Goal: Task Accomplishment & Management: Complete application form

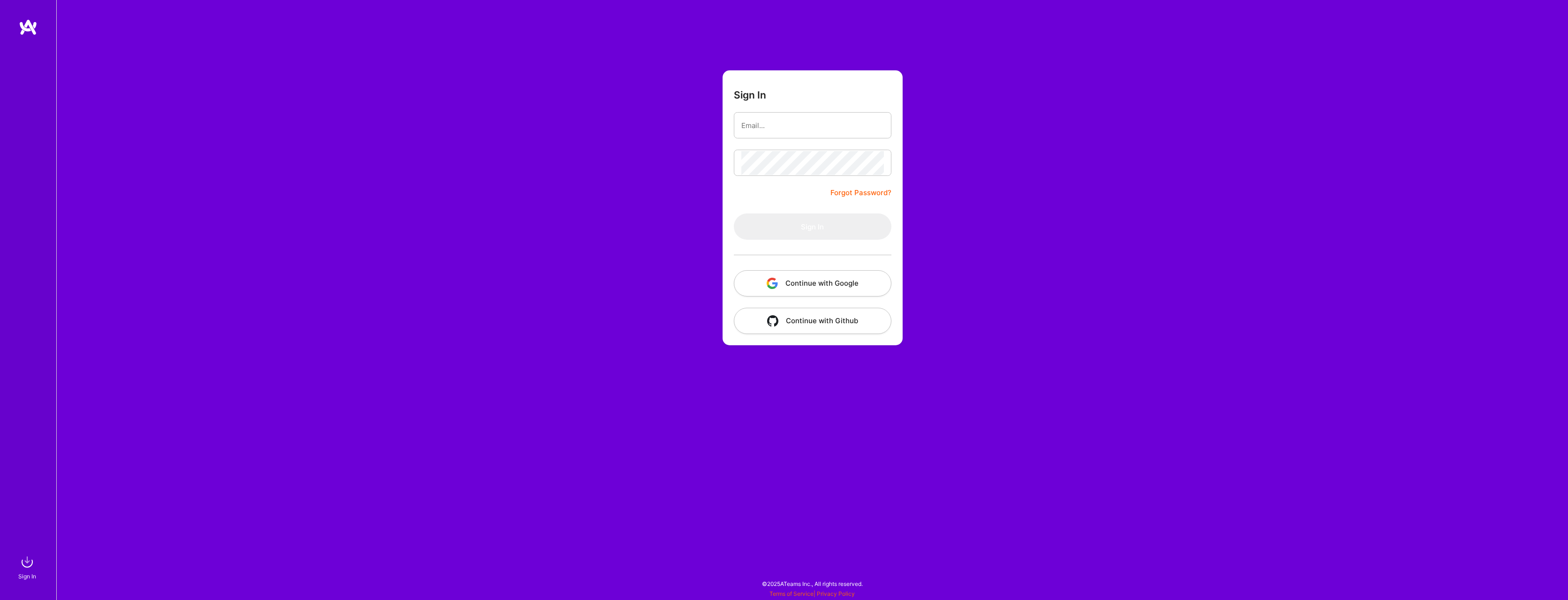
type input "[EMAIL_ADDRESS][DOMAIN_NAME]"
click at [734, 213] on button "Sign In" at bounding box center [812, 226] width 157 height 26
click at [811, 224] on button "Sign In" at bounding box center [812, 226] width 157 height 26
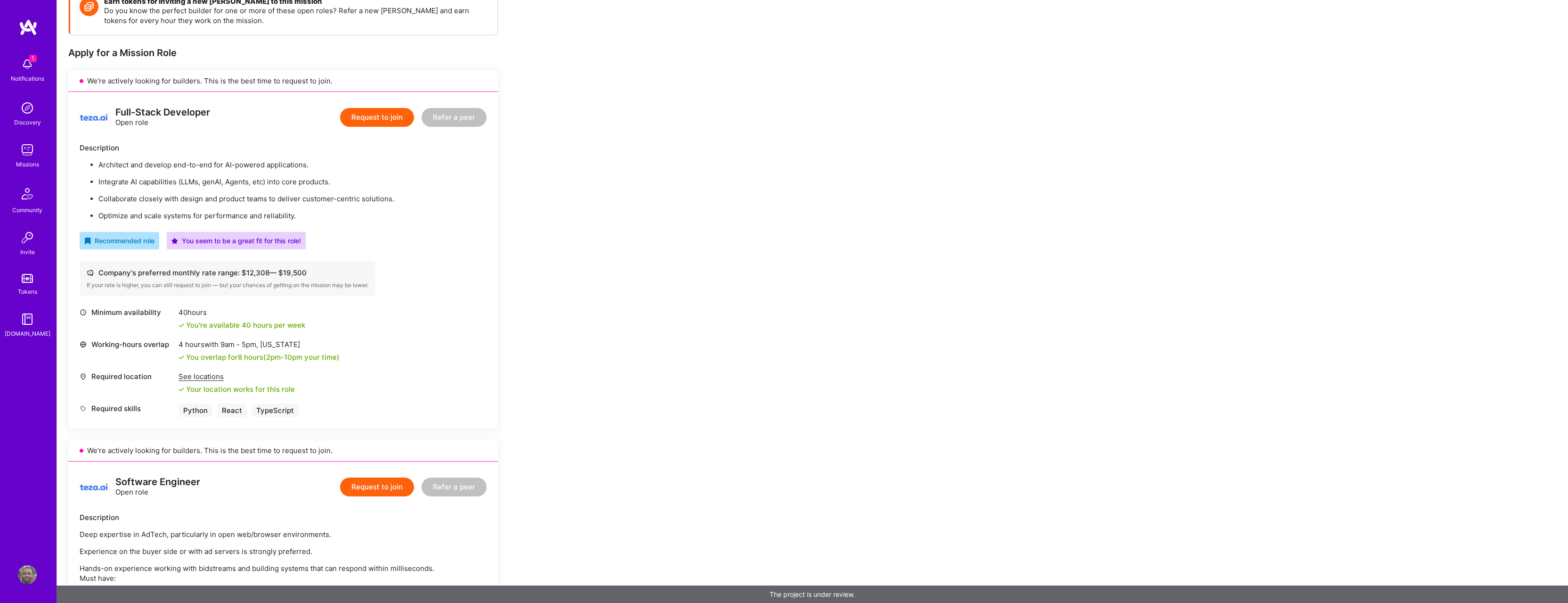
scroll to position [153, 0]
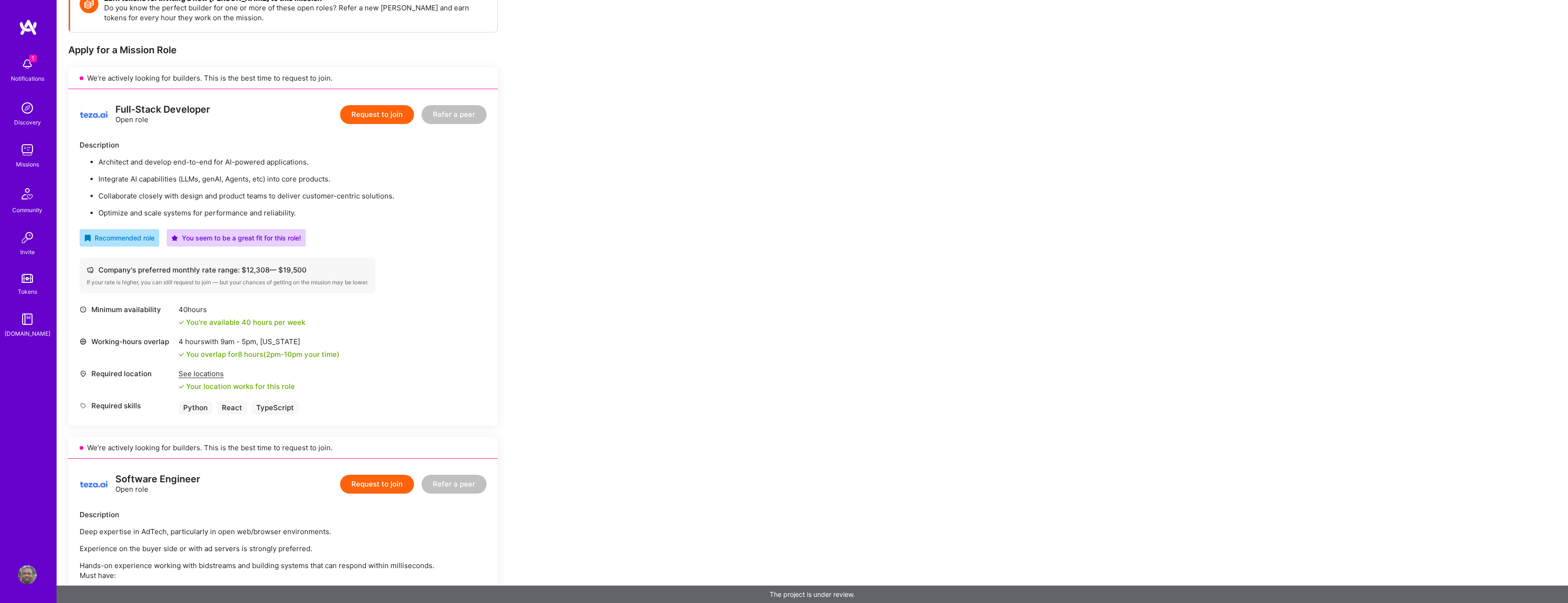
click at [358, 119] on button "Request to join" at bounding box center [377, 114] width 74 height 19
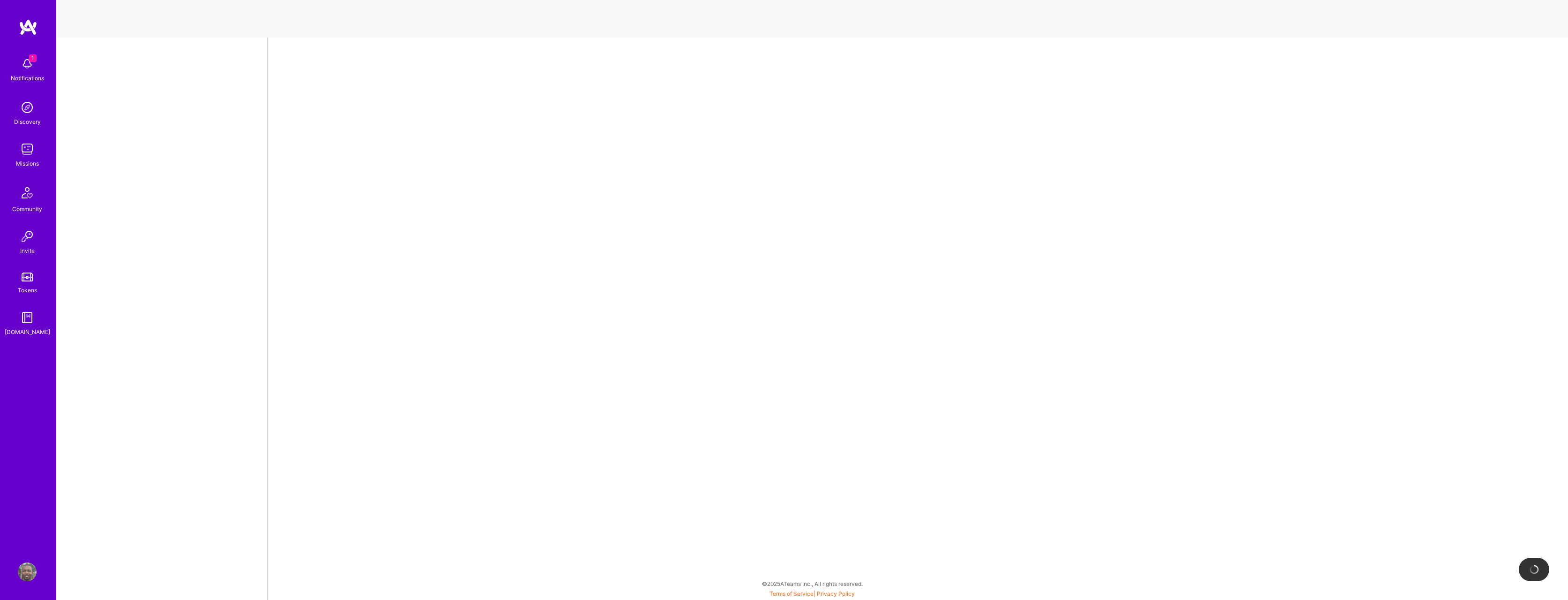
select select "GB"
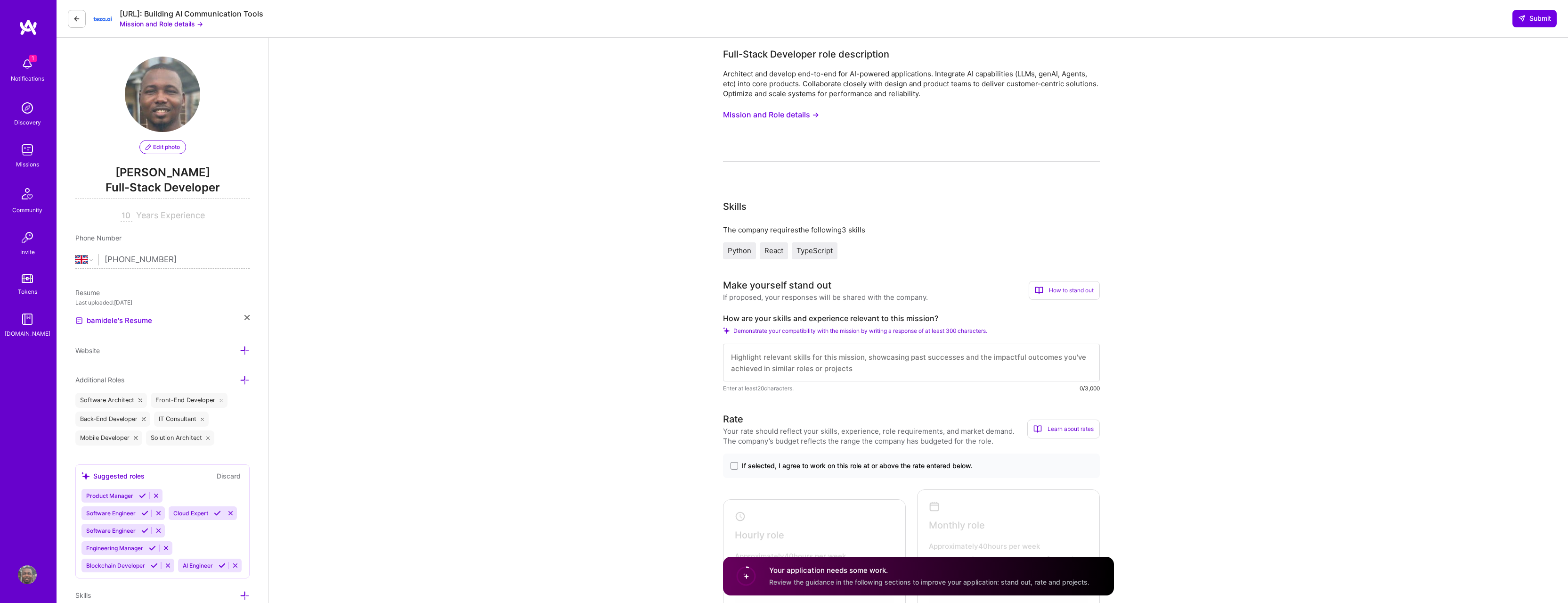
click at [836, 370] on textarea at bounding box center [911, 362] width 377 height 38
click at [953, 358] on textarea "I have built ai products already I have very great experience using react, pyth…" at bounding box center [911, 362] width 377 height 38
click at [822, 368] on textarea "I have built AI products already. I have very great experience using React, Pyt…" at bounding box center [911, 362] width 377 height 38
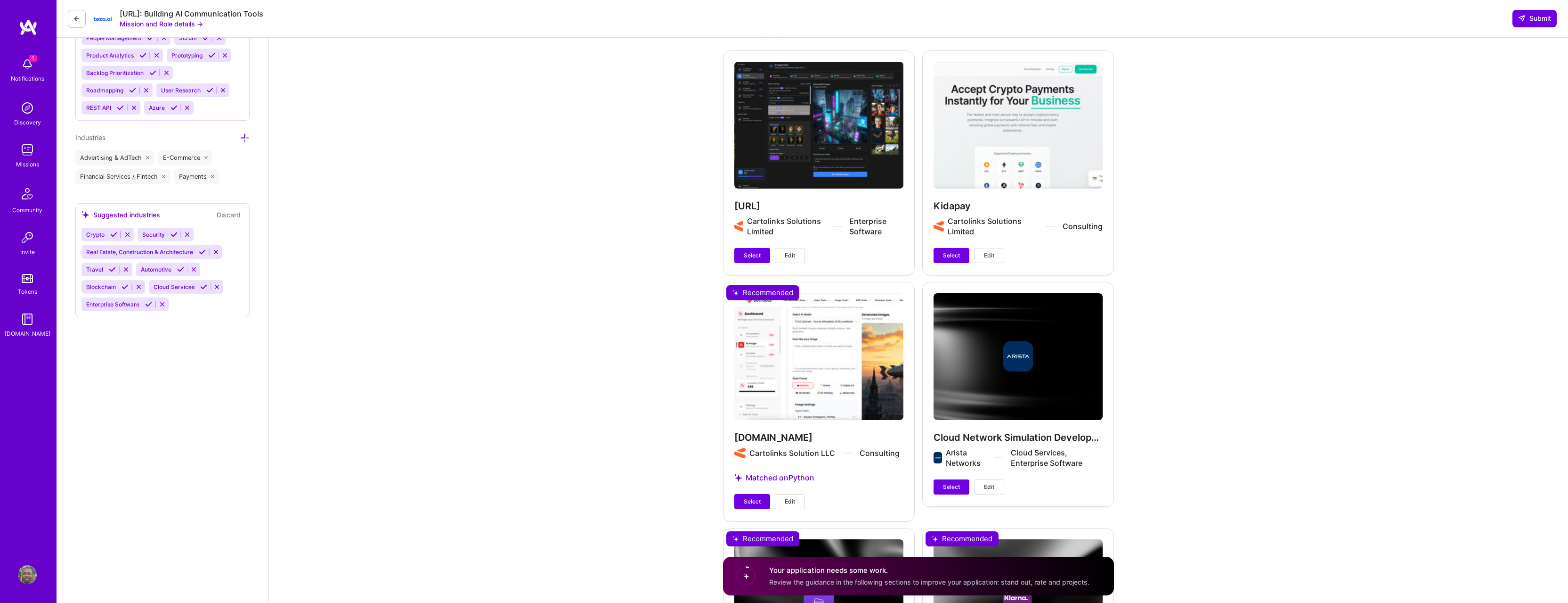
scroll to position [990, 0]
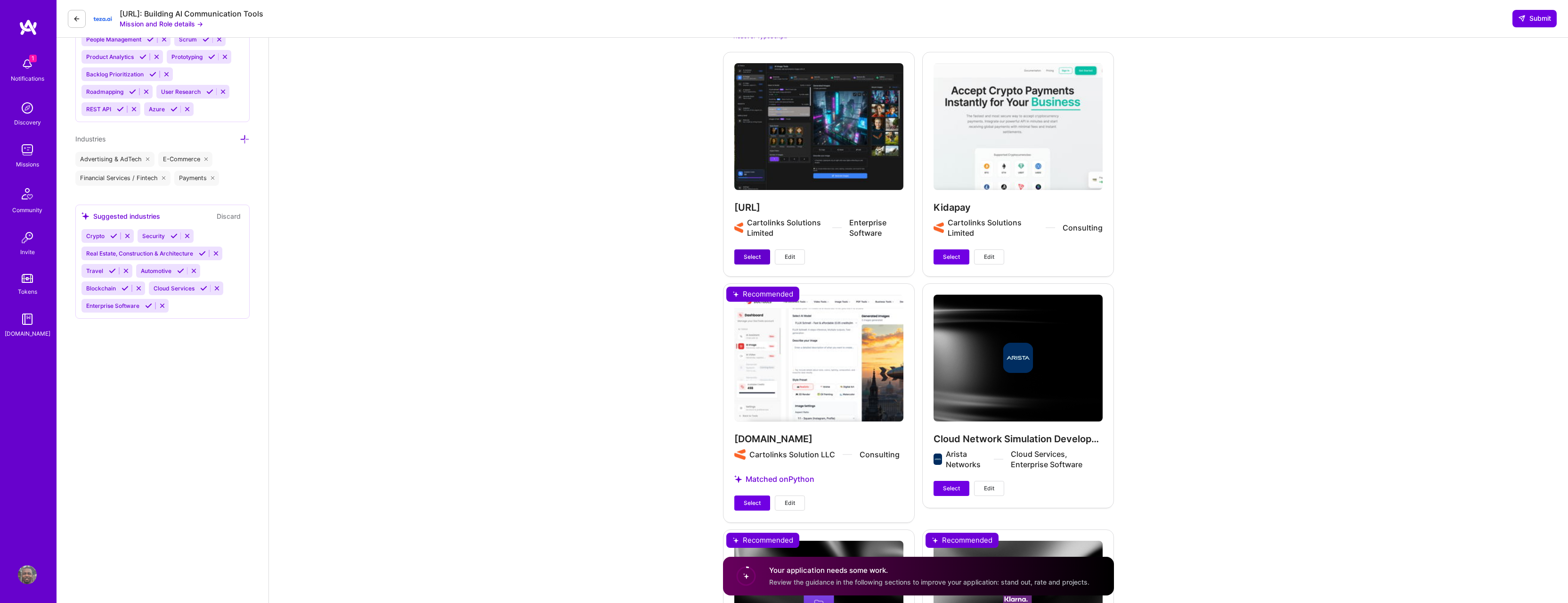
click at [745, 253] on span "Select" at bounding box center [752, 257] width 17 height 9
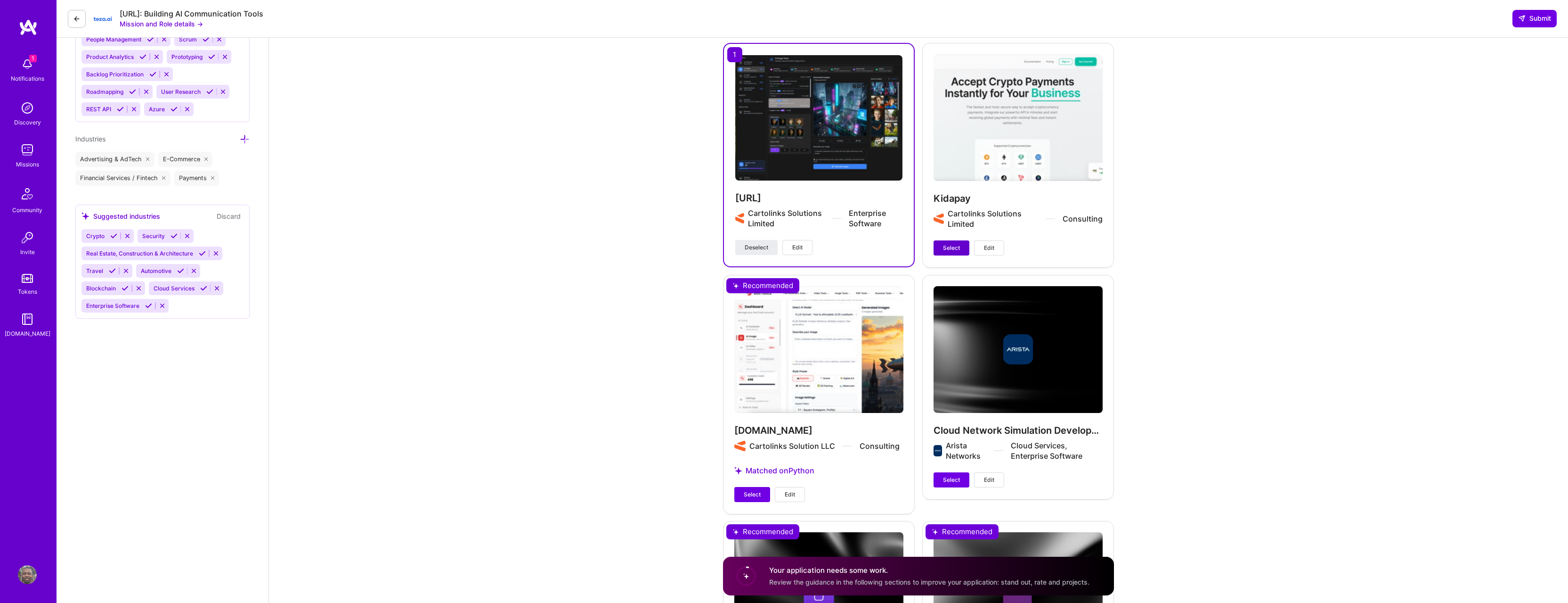
click at [949, 243] on span "Select" at bounding box center [952, 247] width 17 height 9
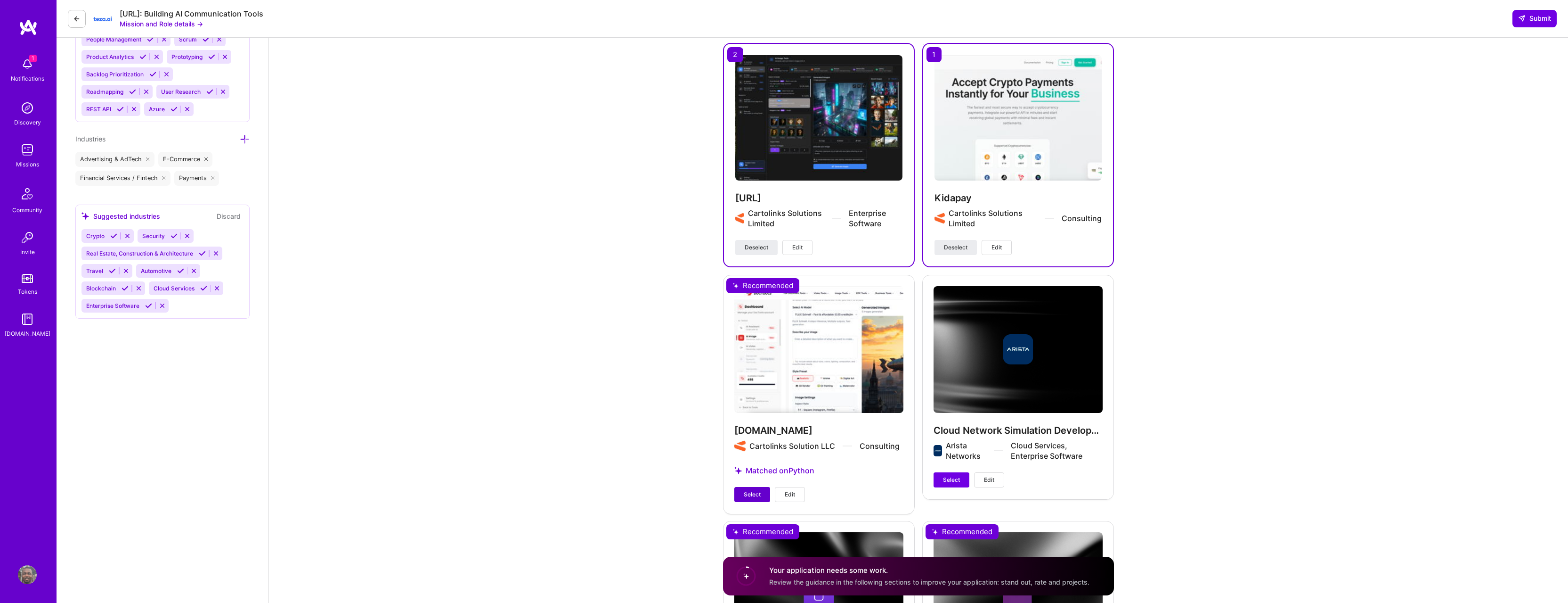
click at [761, 487] on button "Select" at bounding box center [752, 494] width 36 height 15
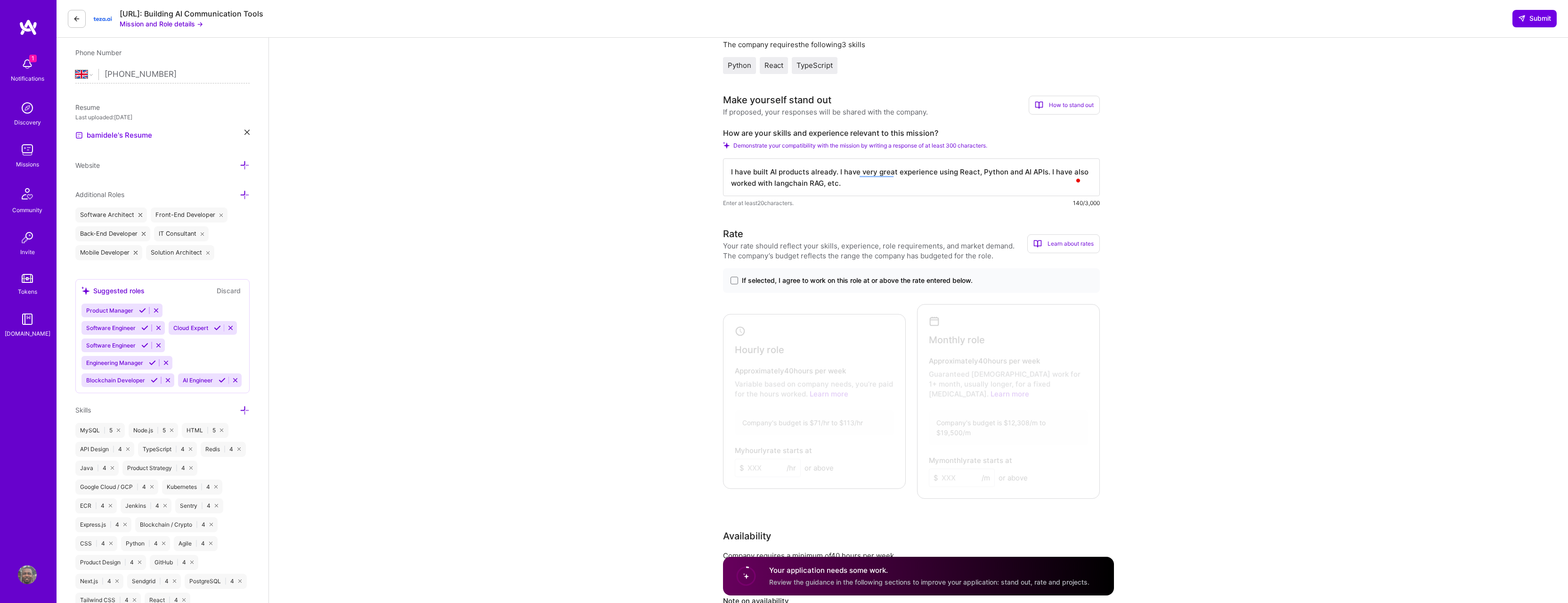
scroll to position [175, 0]
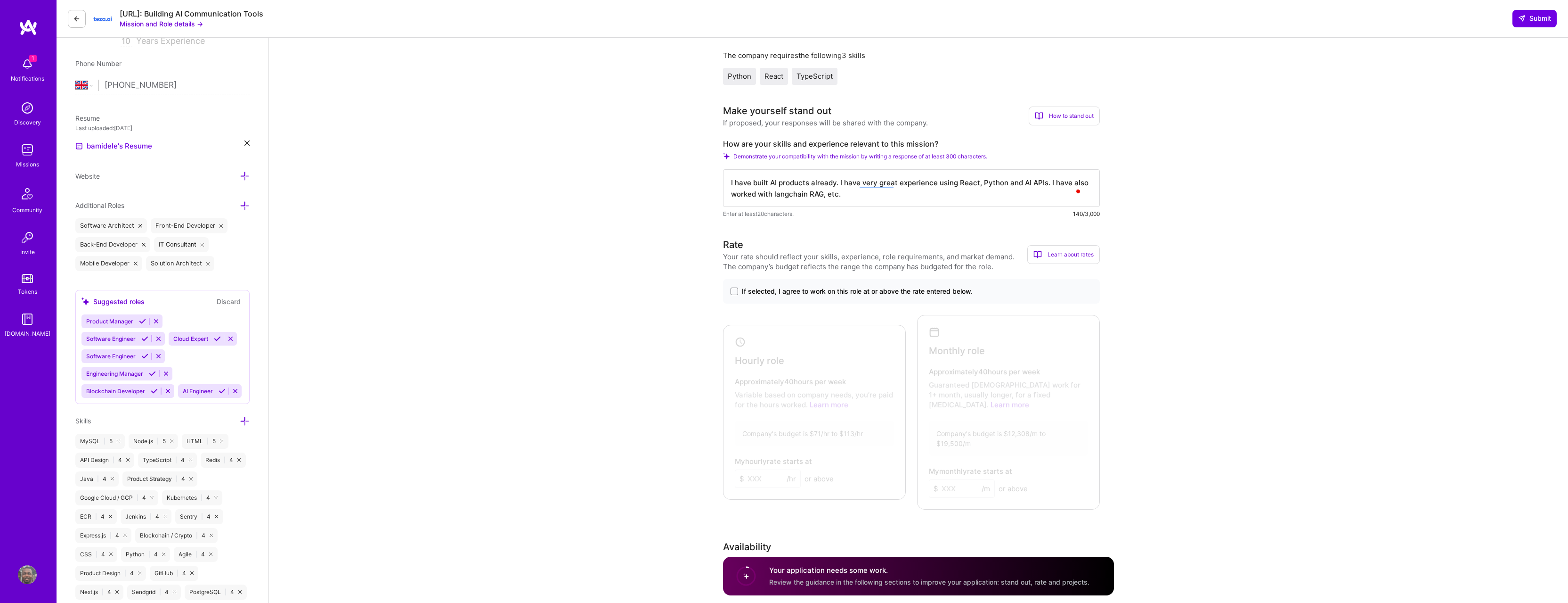
click at [843, 197] on textarea "I have built AI products already. I have very great experience using React, Pyt…" at bounding box center [911, 188] width 377 height 38
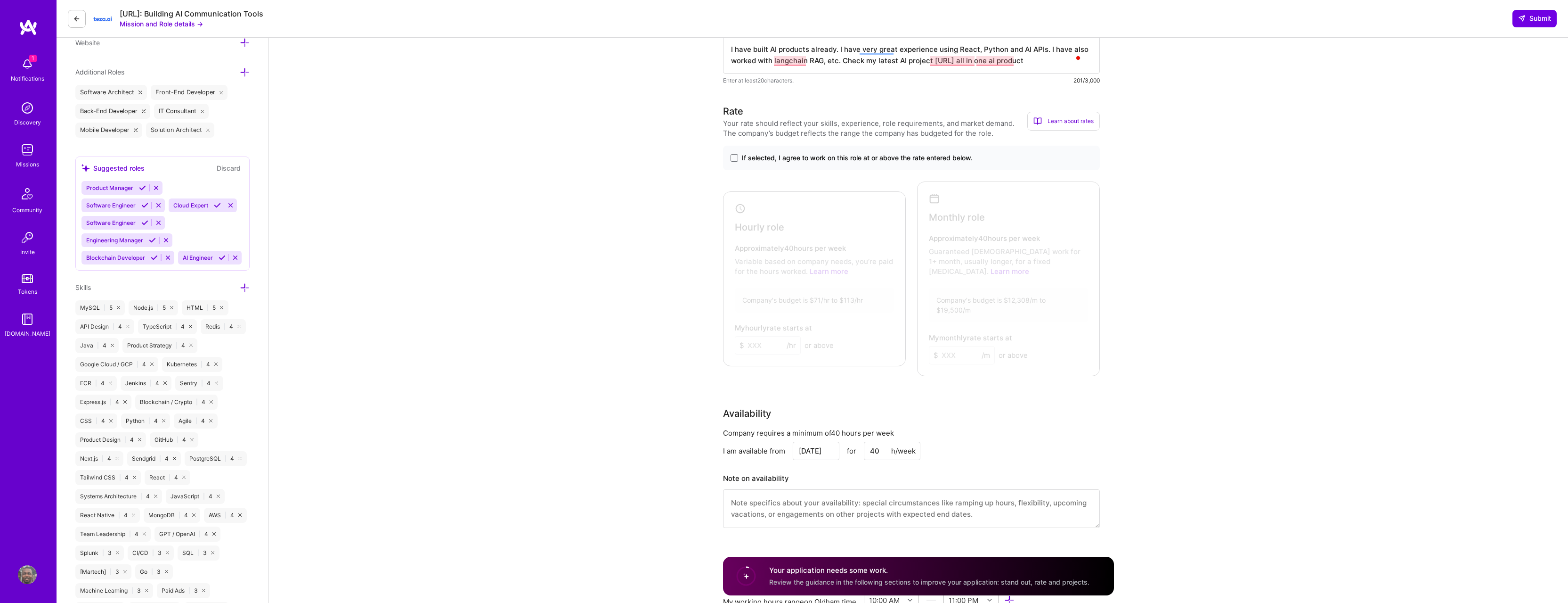
scroll to position [0, 0]
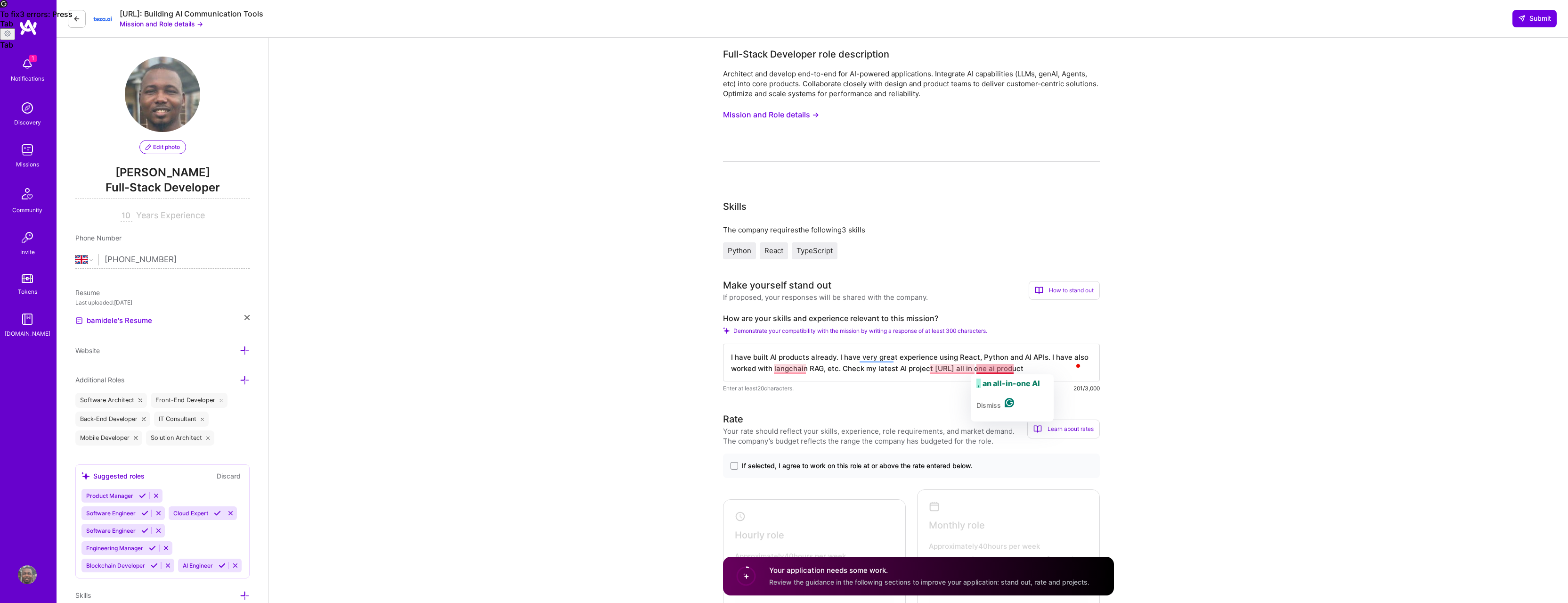
click at [994, 368] on textarea "I have built AI products already. I have very great experience using React, Pyt…" at bounding box center [911, 362] width 377 height 38
click at [995, 368] on textarea "I have built AI products already. I have very great experience using React, Pyt…" at bounding box center [911, 362] width 377 height 38
click at [873, 358] on textarea "I have built AI products already. I have very great experience using React, Pyt…" at bounding box center [911, 362] width 377 height 38
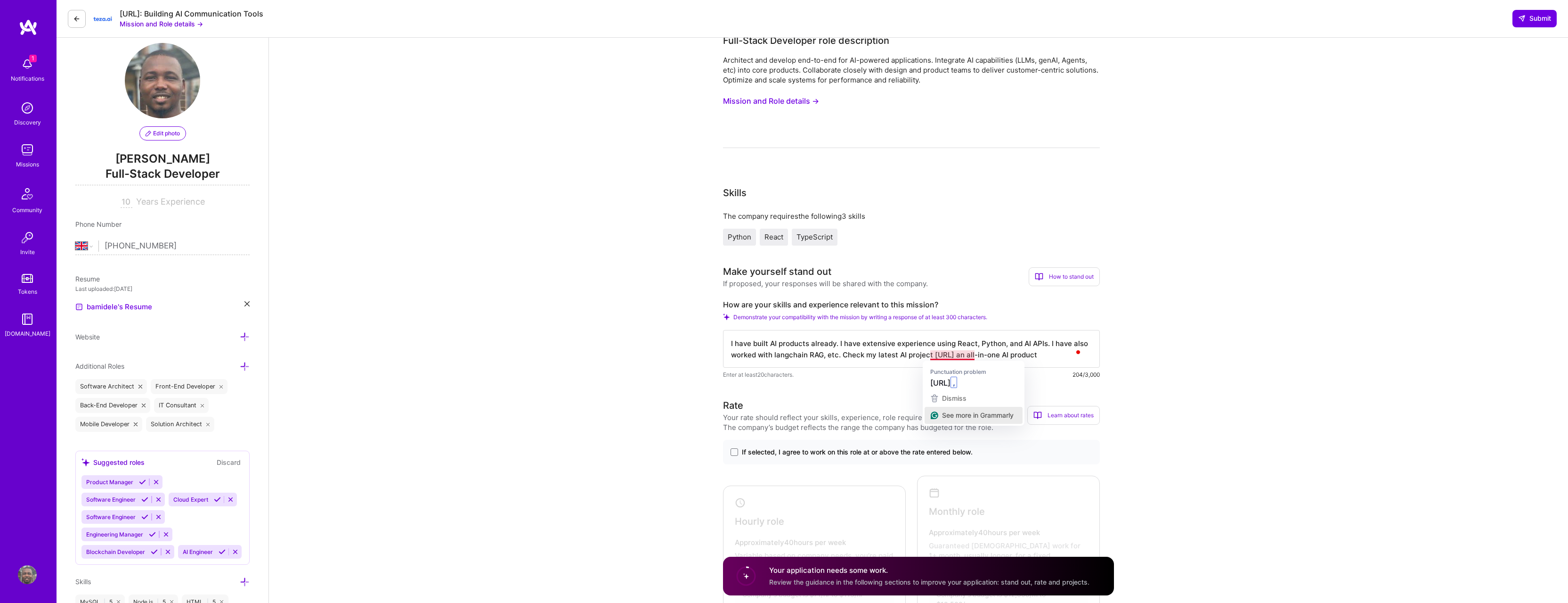
click at [968, 419] on span "See more in Grammarly" at bounding box center [977, 415] width 71 height 8
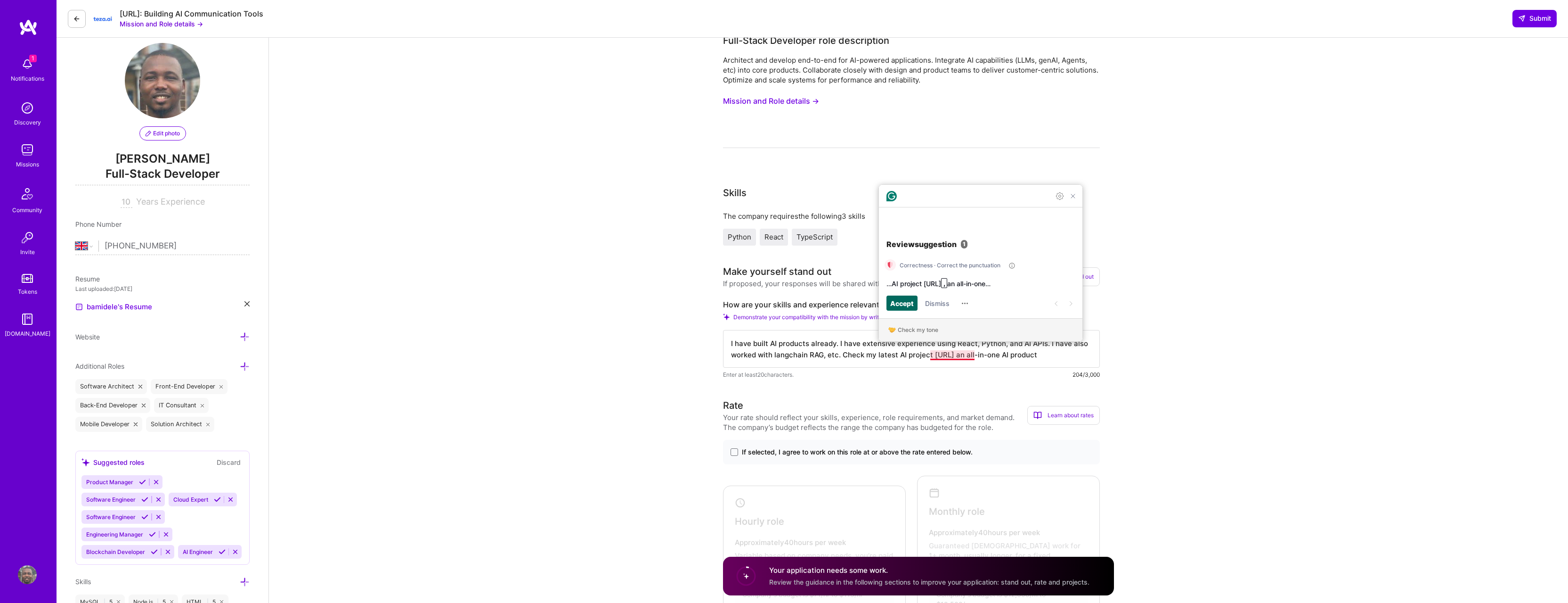
click at [897, 303] on span "Accept" at bounding box center [902, 303] width 24 height 11
click at [1057, 352] on textarea "I have built AI products already. I have extensive experience using React, Pyth…" at bounding box center [911, 348] width 377 height 38
drag, startPoint x: 1057, startPoint y: 352, endPoint x: 725, endPoint y: 327, distance: 332.9
click at [725, 327] on div "How are your skills and experience relevant to this mission? Demonstrate your c…" at bounding box center [911, 339] width 377 height 79
click at [901, 334] on div "Check my tone" at bounding box center [917, 329] width 40 height 9
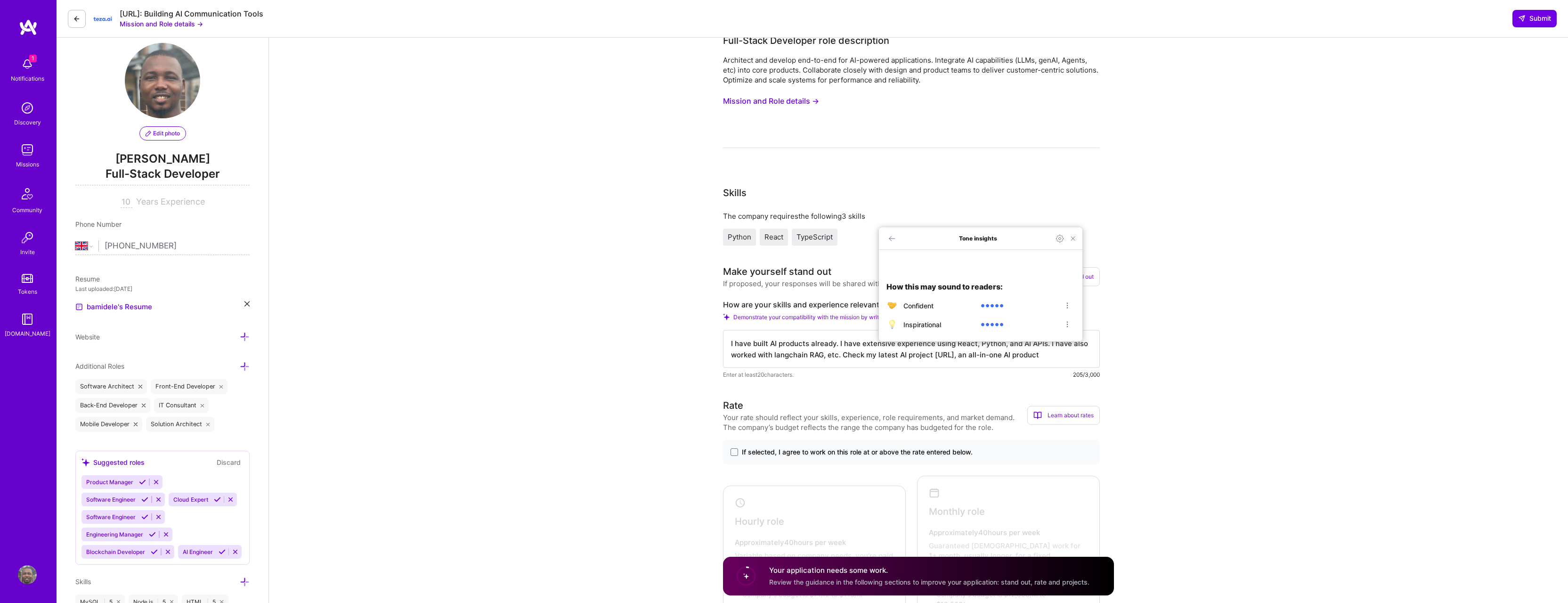
click at [763, 345] on textarea "I have built AI products already. I have extensive experience using React, Pyth…" at bounding box center [911, 348] width 377 height 38
click at [892, 242] on icon "Back to Home" at bounding box center [891, 238] width 7 height 7
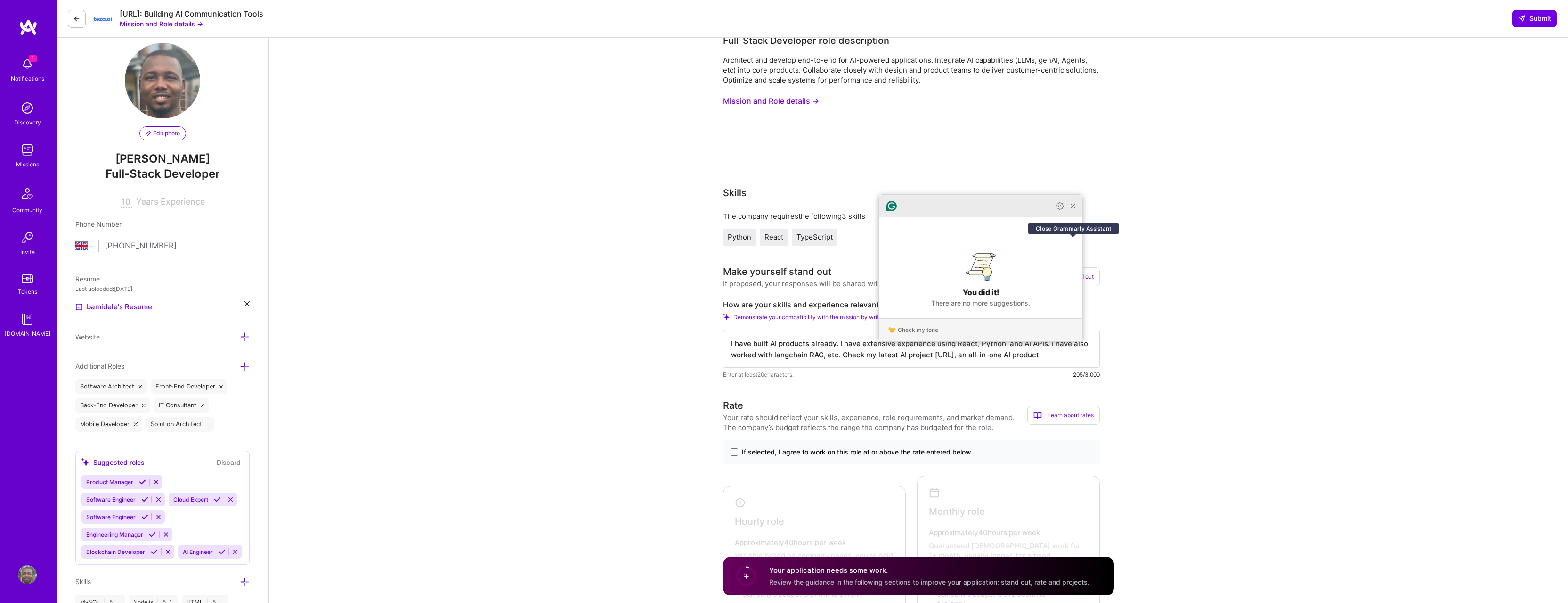
click at [1071, 210] on icon "Close Grammarly Assistant" at bounding box center [1072, 206] width 7 height 7
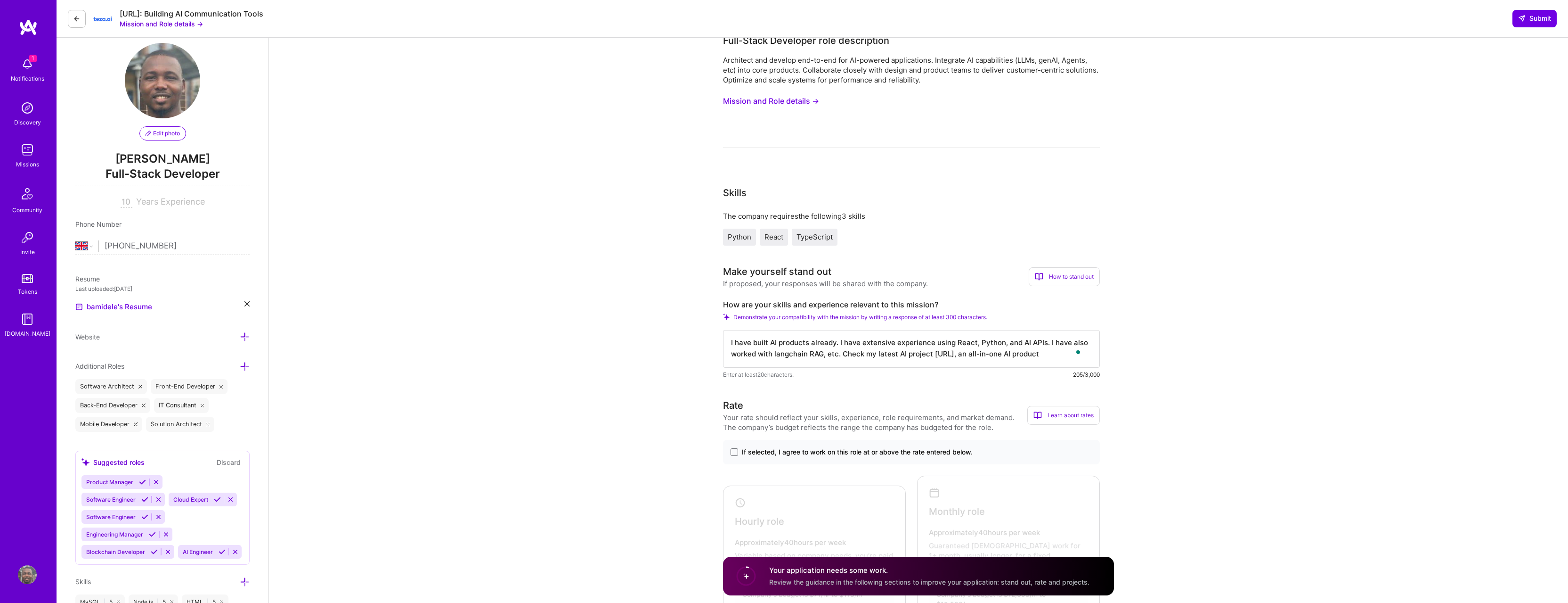
scroll to position [0, 0]
drag, startPoint x: 1073, startPoint y: 360, endPoint x: 722, endPoint y: 344, distance: 351.4
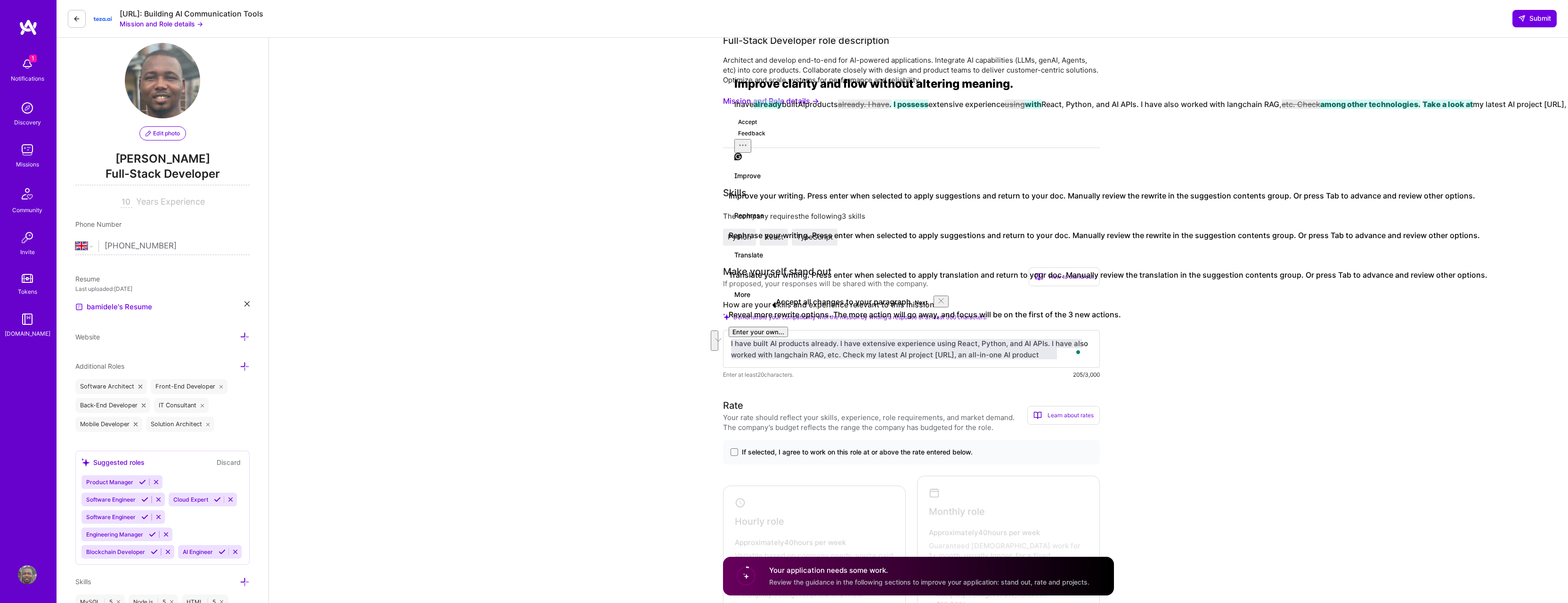
click at [749, 128] on button "Accept" at bounding box center [747, 122] width 26 height 11
type textarea "I have already built AI products. I possess extensive experience with React, Py…"
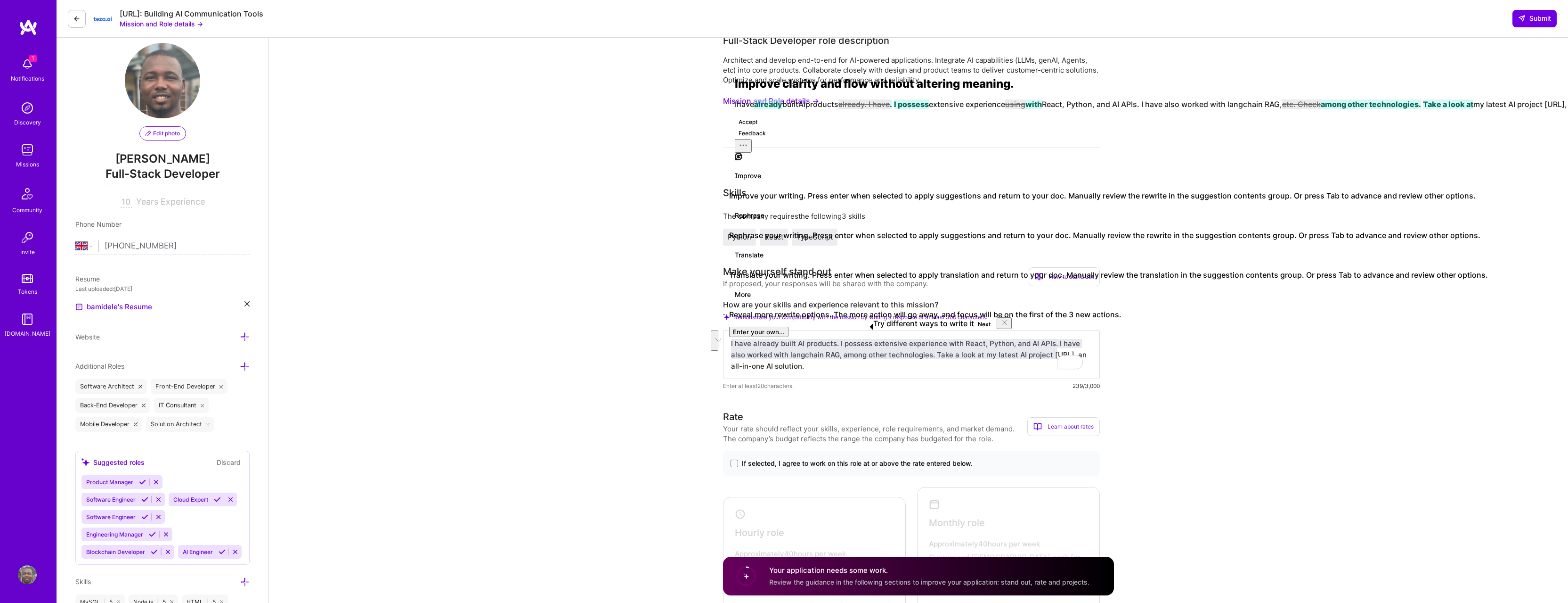
click at [851, 370] on textarea "I have already built AI products. I possess extensive experience with React, Py…" at bounding box center [911, 354] width 377 height 49
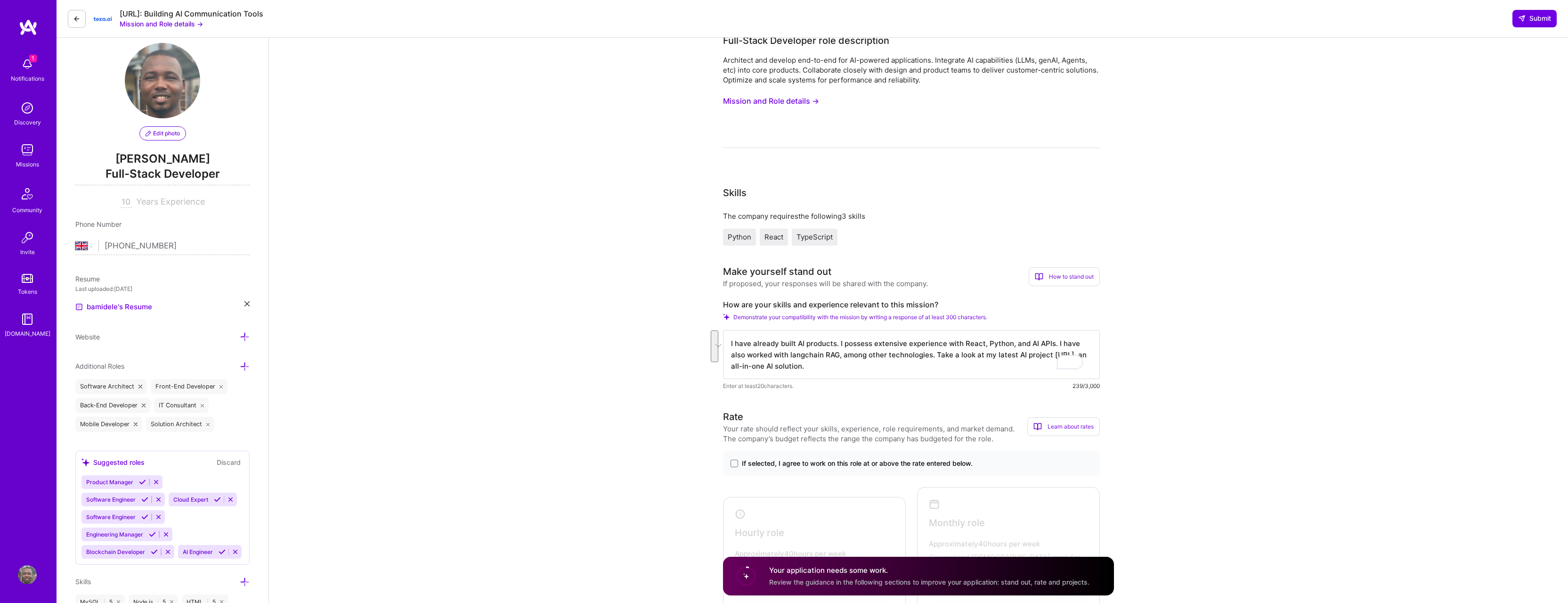
drag, startPoint x: 876, startPoint y: 366, endPoint x: 702, endPoint y: 345, distance: 175.3
click at [1065, 362] on div "Rewrite with Grammarly" at bounding box center [1064, 362] width 11 height 11
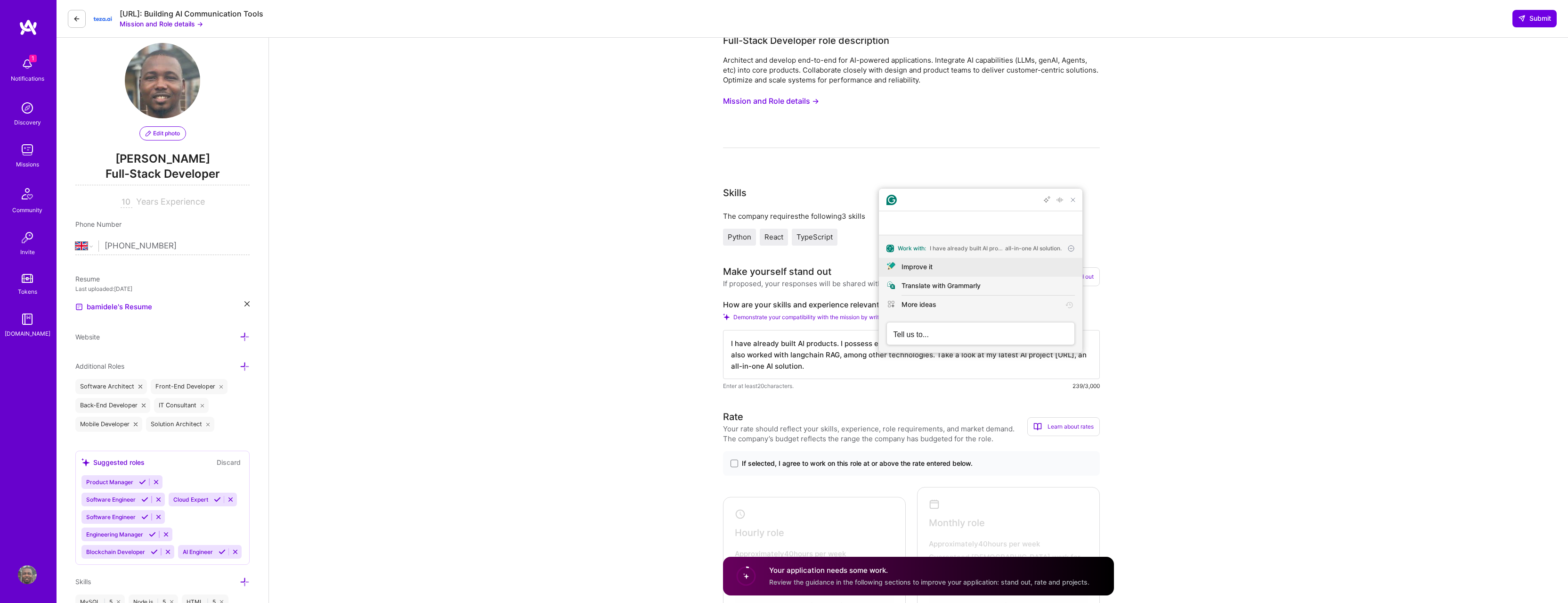
click at [931, 269] on div "Improve it" at bounding box center [916, 266] width 31 height 10
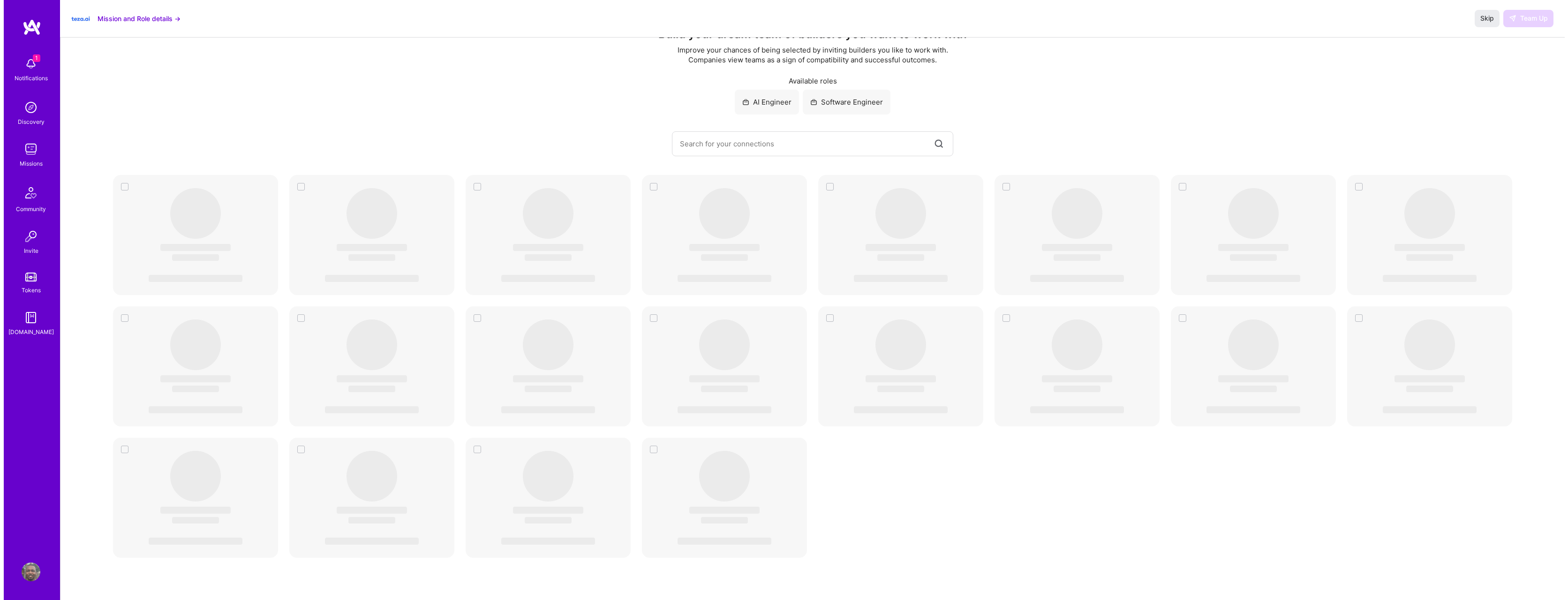
scroll to position [30, 0]
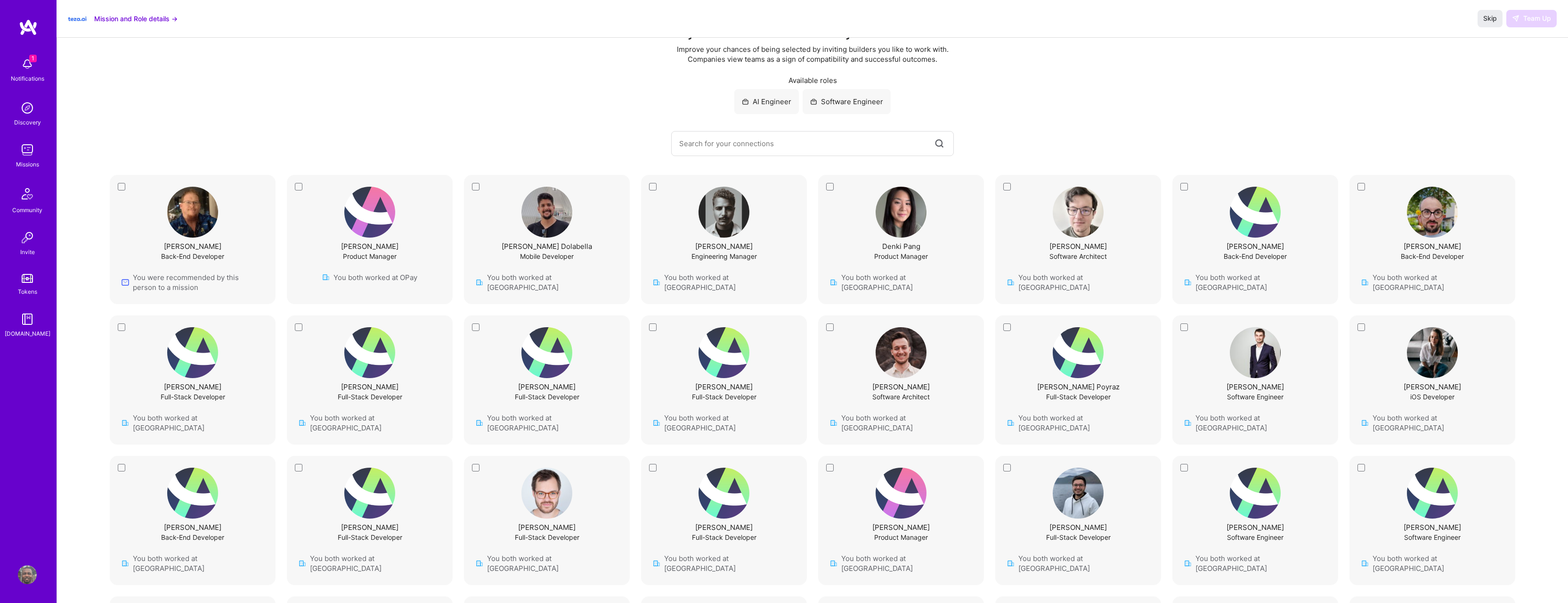
click at [14, 54] on div "1 Notifications" at bounding box center [27, 69] width 58 height 32
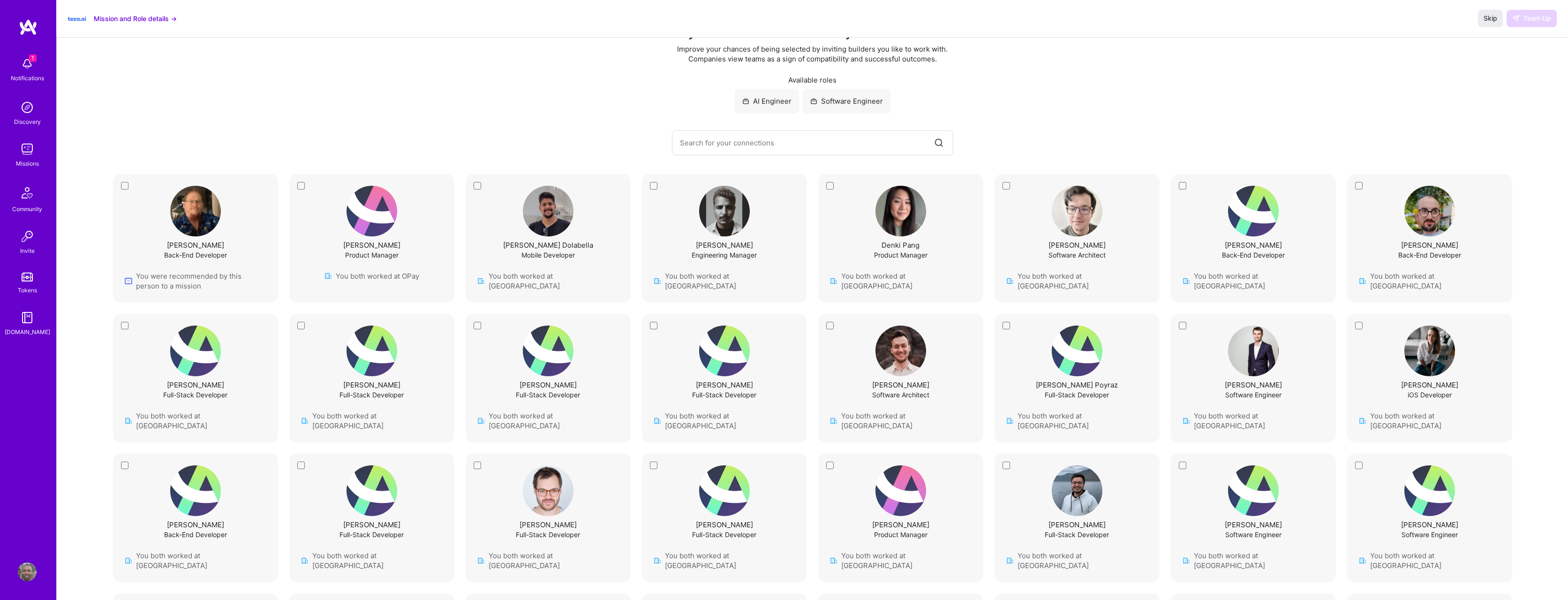
click at [28, 63] on div "1 Notifications Discovery Missions Community Invite Tokens A.Guide" at bounding box center [28, 195] width 57 height 284
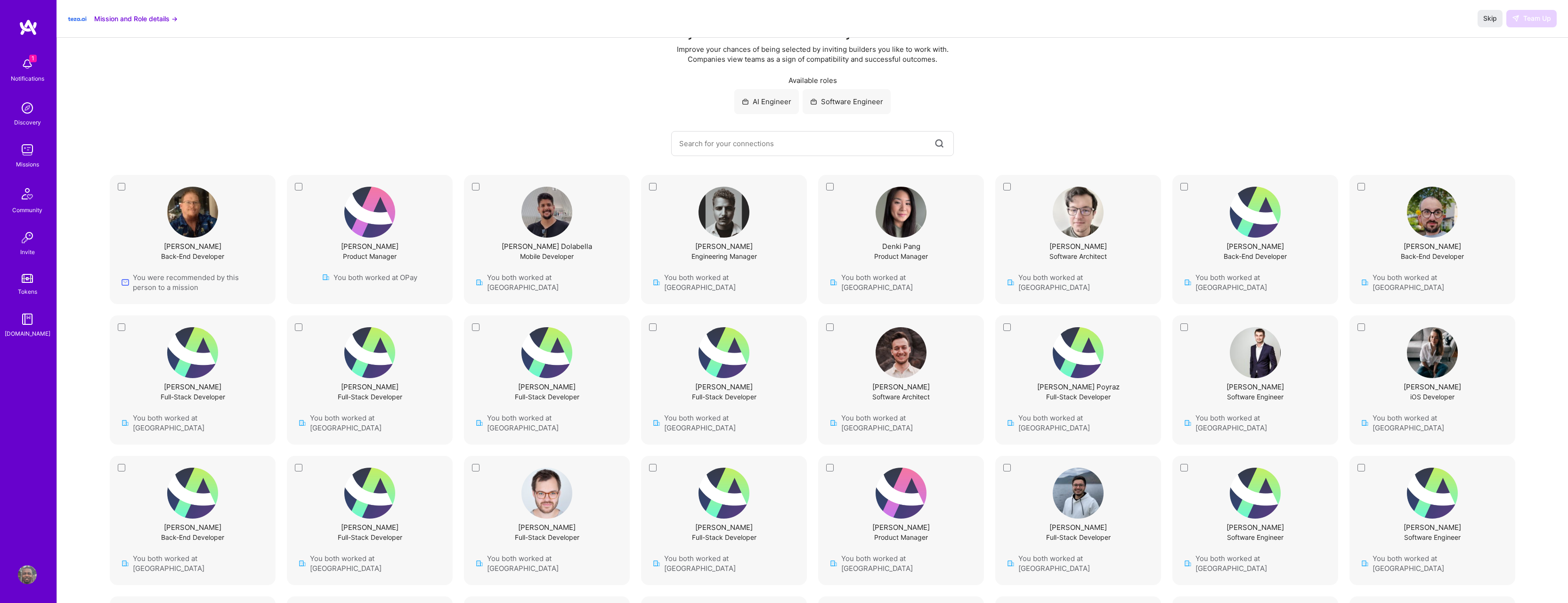
click at [28, 63] on img at bounding box center [27, 64] width 19 height 19
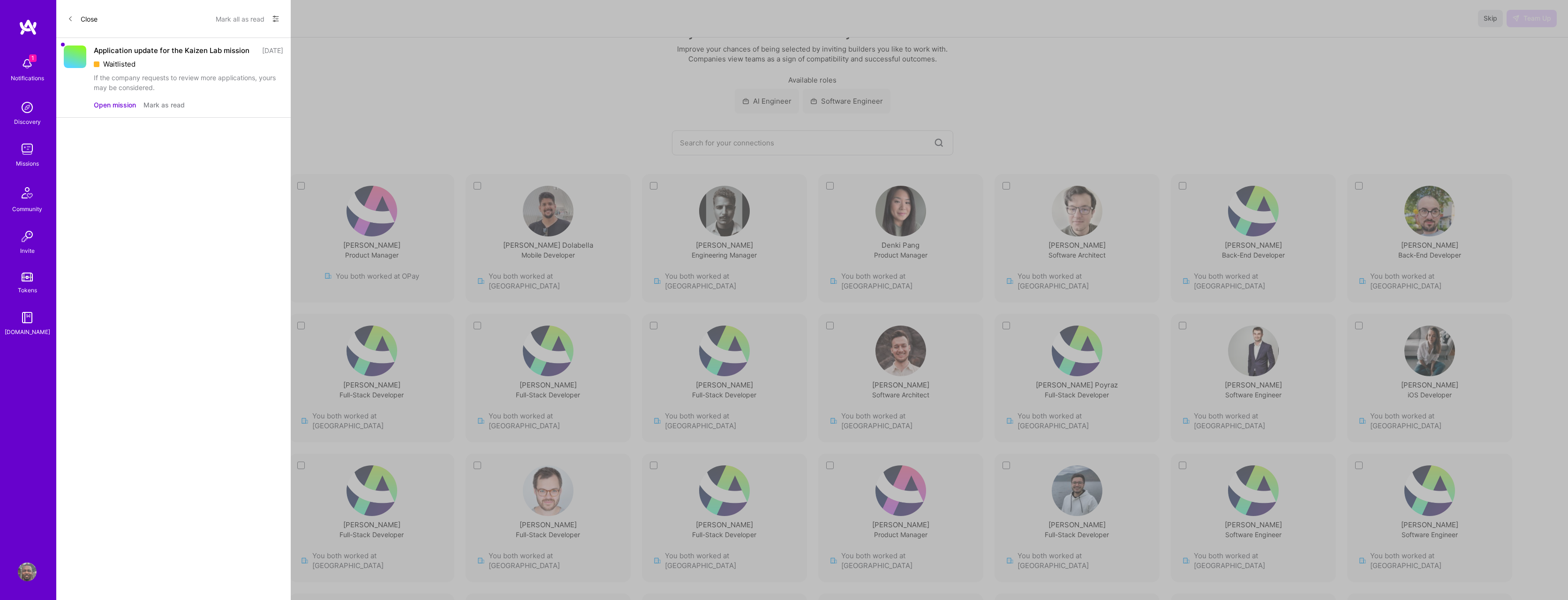
click at [199, 87] on div "If the company requests to review more applications, yours may be considered." at bounding box center [189, 82] width 190 height 20
click at [103, 110] on button "Open mission" at bounding box center [115, 105] width 42 height 10
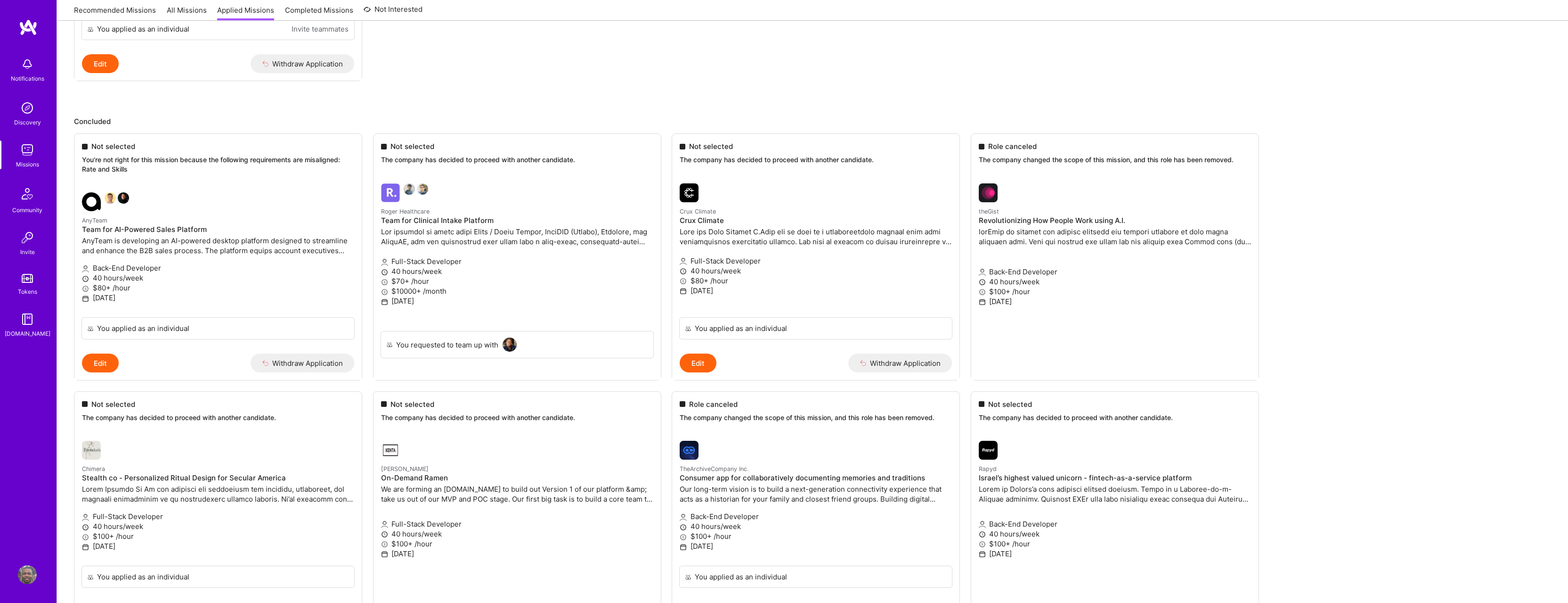
scroll to position [579, 0]
